Goal: Transaction & Acquisition: Purchase product/service

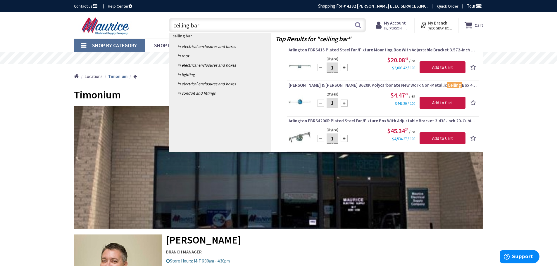
drag, startPoint x: 208, startPoint y: 23, endPoint x: 162, endPoint y: 30, distance: 46.7
click at [162, 30] on div "ceiling bar ceiling bar Search" at bounding box center [265, 24] width 209 height 19
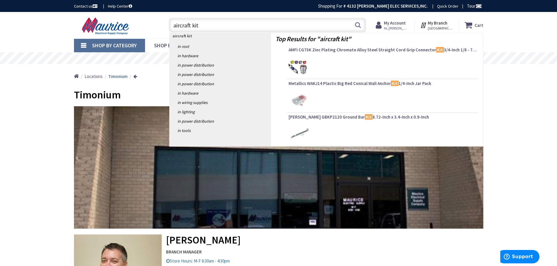
type input "aircraft kits"
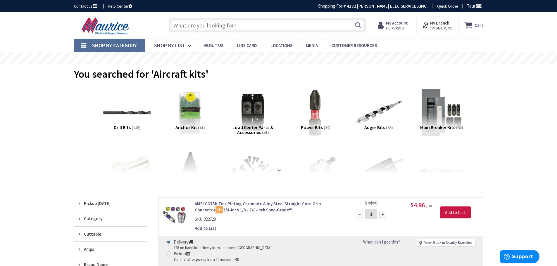
click at [218, 26] on input "text" at bounding box center [267, 25] width 197 height 15
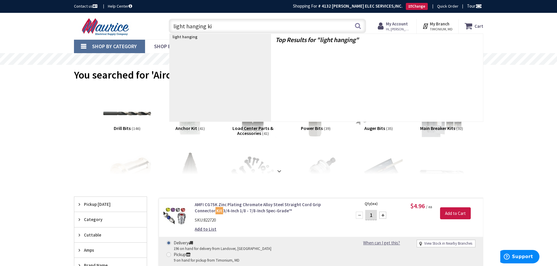
type input "light hanging kit"
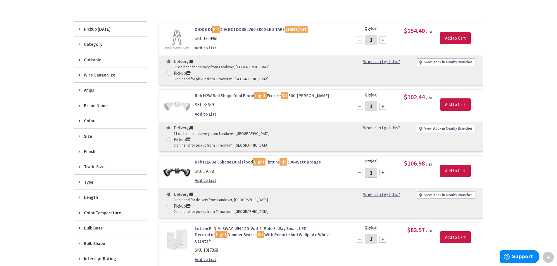
scroll to position [176, 0]
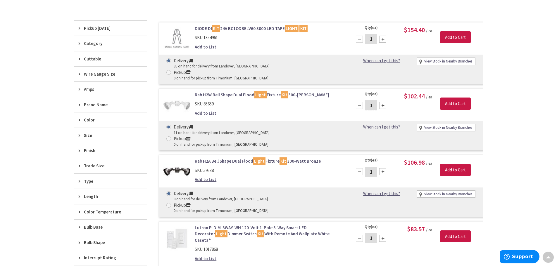
type input "[PERSON_NAME] Dr, [PERSON_NAME][GEOGRAPHIC_DATA], [GEOGRAPHIC_DATA]"
